Goal: Check status: Check status

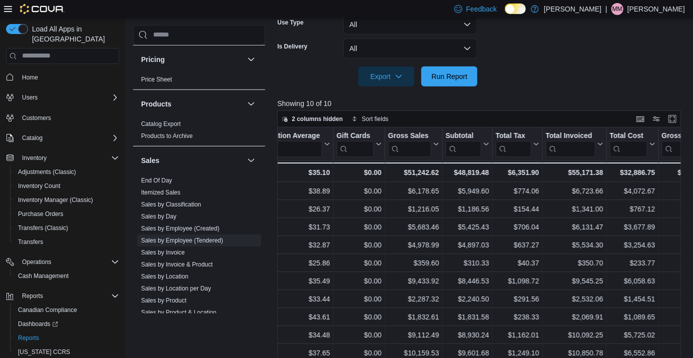
scroll to position [599, 0]
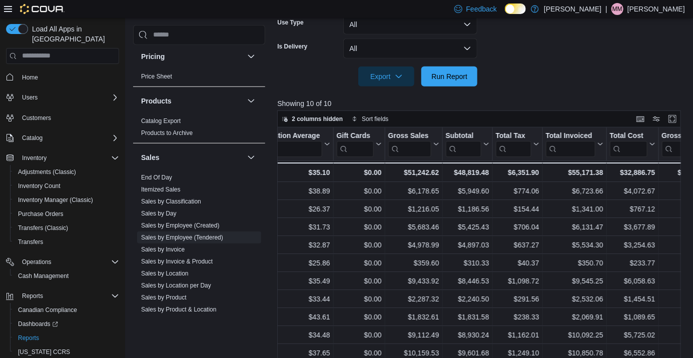
click at [180, 180] on span "End Of Day" at bounding box center [199, 178] width 124 height 12
click at [174, 184] on span "Itemized Sales" at bounding box center [199, 190] width 124 height 12
click at [148, 179] on link "End Of Day" at bounding box center [156, 177] width 31 height 7
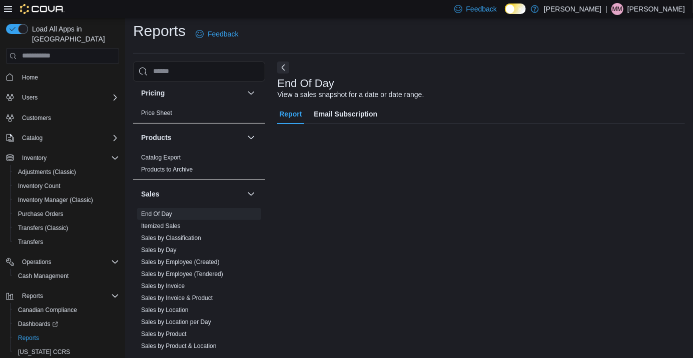
scroll to position [23, 0]
click at [161, 189] on button "Sales" at bounding box center [192, 194] width 102 height 10
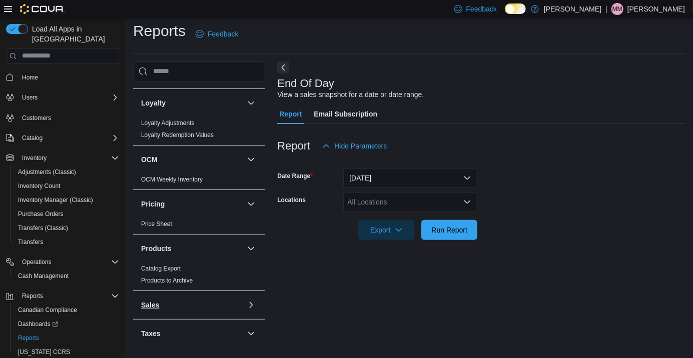
scroll to position [487, 0]
click at [233, 301] on button "Sales" at bounding box center [192, 306] width 102 height 10
click at [178, 320] on span "End Of Day" at bounding box center [199, 326] width 124 height 12
click at [383, 192] on div "All Locations" at bounding box center [410, 202] width 134 height 20
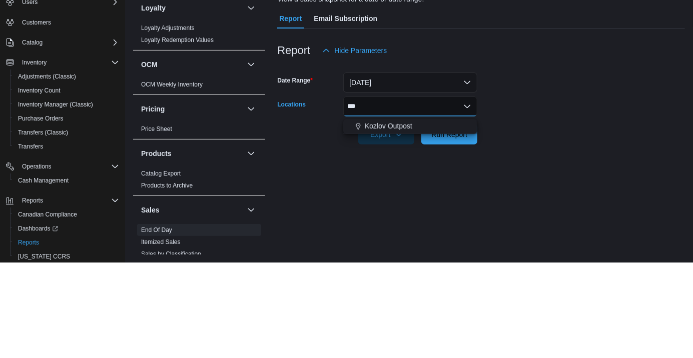
scroll to position [0, 0]
type input "***"
click at [381, 215] on button "Kozlov Outpost" at bounding box center [410, 222] width 134 height 15
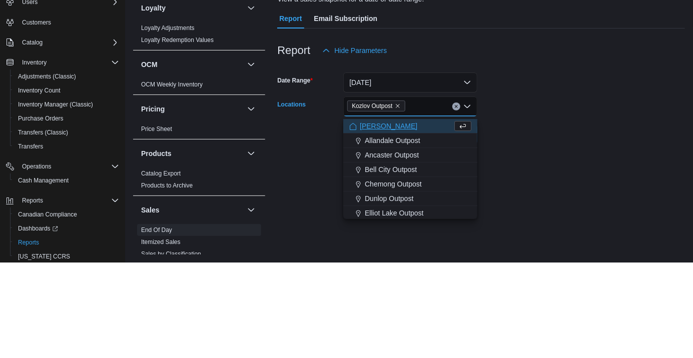
click at [547, 212] on div at bounding box center [481, 216] width 408 height 8
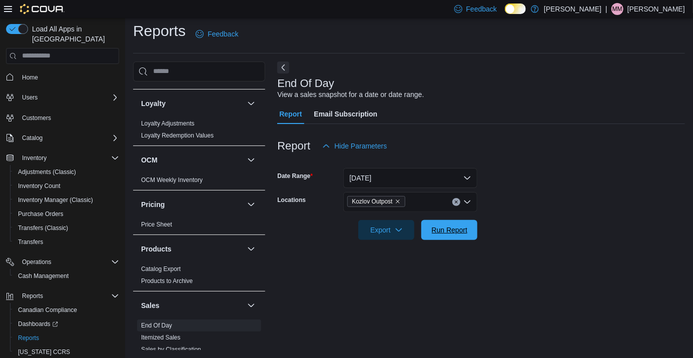
click at [442, 225] on span "Run Report" at bounding box center [450, 230] width 36 height 10
